Goal: Task Accomplishment & Management: Manage account settings

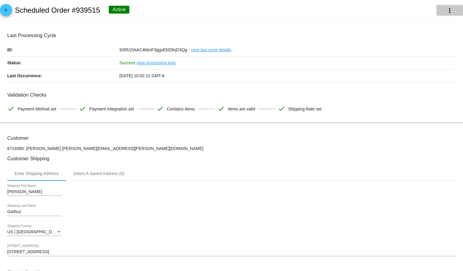
click at [446, 7] on mat-icon "more_vert" at bounding box center [449, 10] width 7 height 7
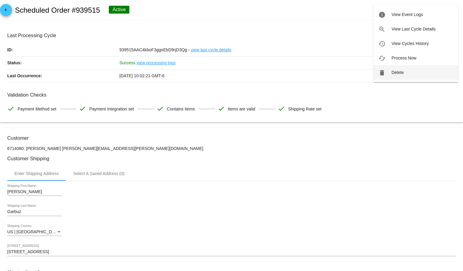
click at [408, 69] on button "delete Delete" at bounding box center [415, 72] width 85 height 15
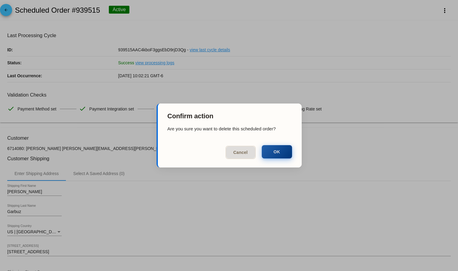
click at [270, 152] on button "OK" at bounding box center [277, 151] width 30 height 13
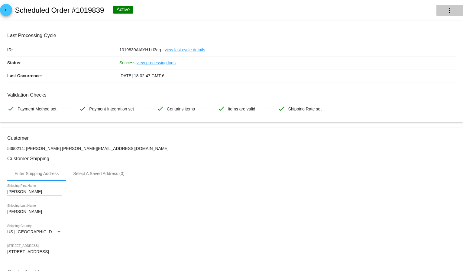
click at [446, 8] on mat-icon "more_vert" at bounding box center [449, 10] width 7 height 7
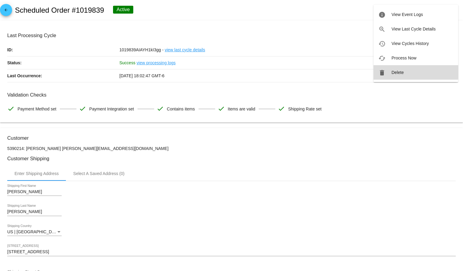
click at [406, 71] on button "delete Delete" at bounding box center [415, 72] width 85 height 15
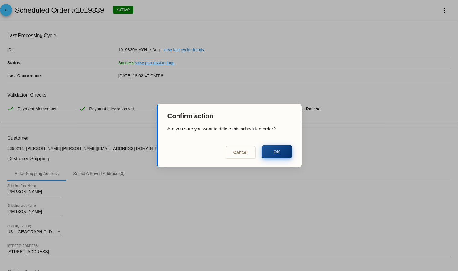
click at [286, 154] on button "OK" at bounding box center [277, 151] width 30 height 13
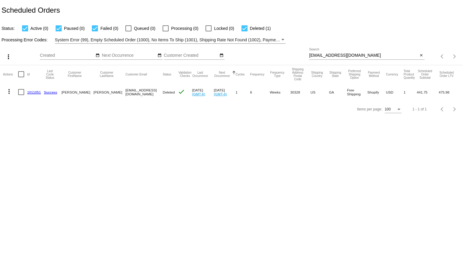
click at [319, 53] on div "cje2006@gmail.com Search" at bounding box center [363, 54] width 109 height 12
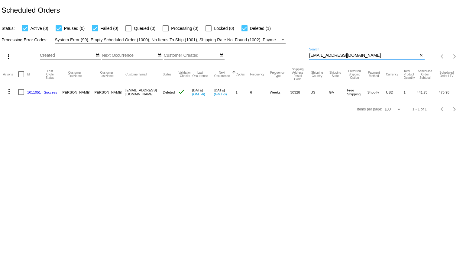
click at [336, 55] on input "cje2006@gmail.com" at bounding box center [363, 55] width 109 height 5
paste input "denise.byrd@cox.net"
type input "denise.byrd@cox.net"
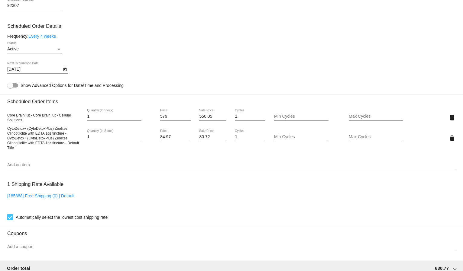
scroll to position [336, 0]
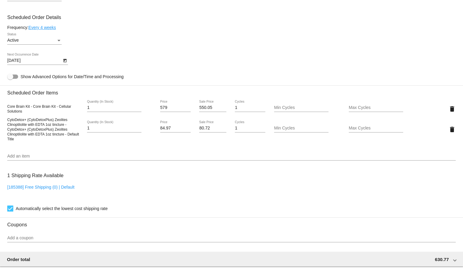
click at [443, 132] on div "delete" at bounding box center [436, 129] width 37 height 12
click at [448, 127] on mat-icon "delete" at bounding box center [451, 129] width 7 height 7
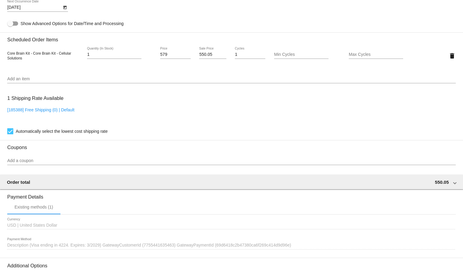
scroll to position [457, 0]
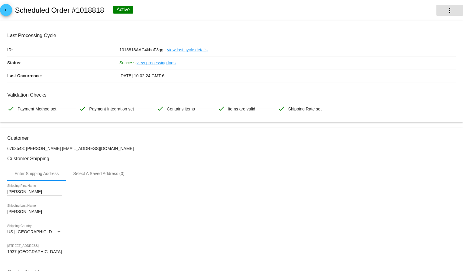
click at [446, 8] on mat-icon "more_vert" at bounding box center [449, 10] width 7 height 7
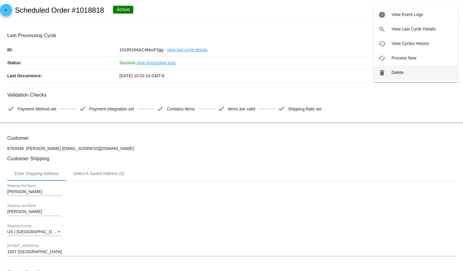
click at [407, 68] on button "delete Delete" at bounding box center [415, 72] width 85 height 15
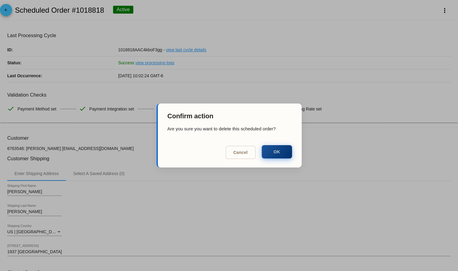
click at [282, 152] on button "OK" at bounding box center [277, 151] width 30 height 13
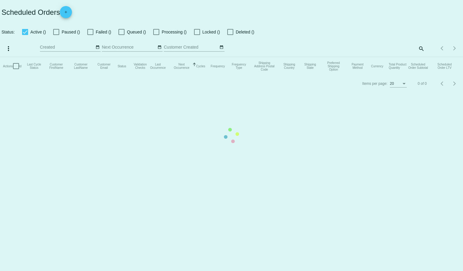
checkbox input "true"
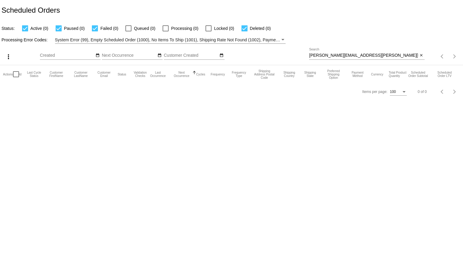
click at [324, 56] on input "denise.byrd@cox.net" at bounding box center [363, 55] width 109 height 5
paste input "9434650206217097461200"
click at [310, 53] on div "9434650206217097461200 Search" at bounding box center [363, 54] width 109 height 12
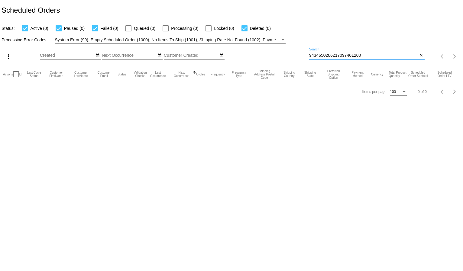
click at [315, 54] on input "9434650206217097461200" at bounding box center [363, 55] width 109 height 5
click at [315, 53] on input "9434650206217097461200" at bounding box center [363, 55] width 109 height 5
click at [315, 54] on input "9434650206217097461200" at bounding box center [363, 55] width 109 height 5
paste input "[EMAIL_ADDRESS][DOMAIN_NAME]"
type input "[EMAIL_ADDRESS][DOMAIN_NAME]"
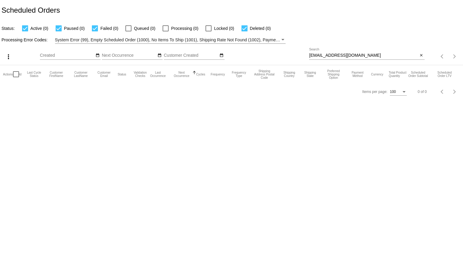
click at [339, 35] on div "Processing Error Codes: System Error (99), Empty Scheduled Order (1000), No Ite…" at bounding box center [231, 38] width 463 height 12
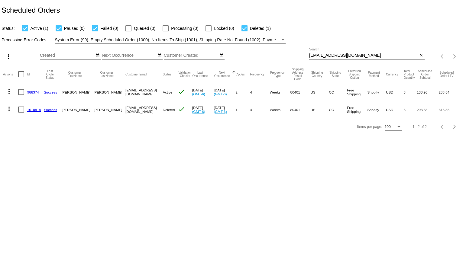
click at [310, 53] on input "[EMAIL_ADDRESS][DOMAIN_NAME]" at bounding box center [363, 55] width 109 height 5
paste input "[EMAIL_ADDRESS]"
type input "[EMAIL_ADDRESS][DOMAIN_NAME]"
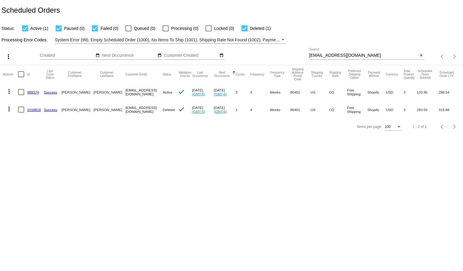
click at [329, 36] on div "Processing Error Codes: System Error (99), Empty Scheduled Order (1000), No Ite…" at bounding box center [231, 38] width 463 height 12
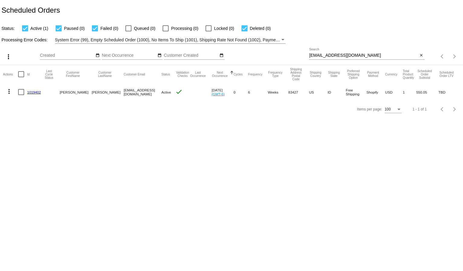
click at [8, 92] on mat-icon "more_vert" at bounding box center [8, 91] width 7 height 7
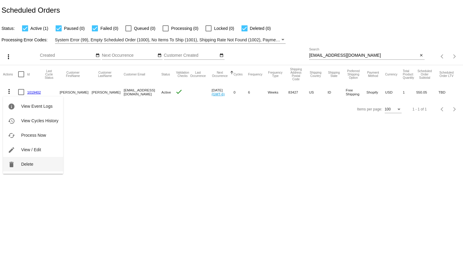
click at [23, 163] on span "Delete" at bounding box center [27, 164] width 12 height 5
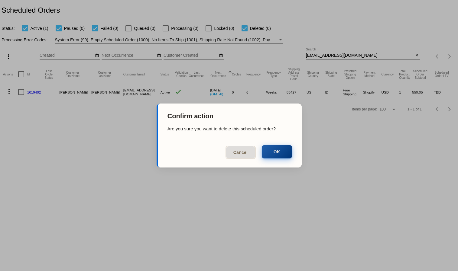
click at [264, 152] on button "OK" at bounding box center [277, 151] width 30 height 13
